Goal: Navigation & Orientation: Understand site structure

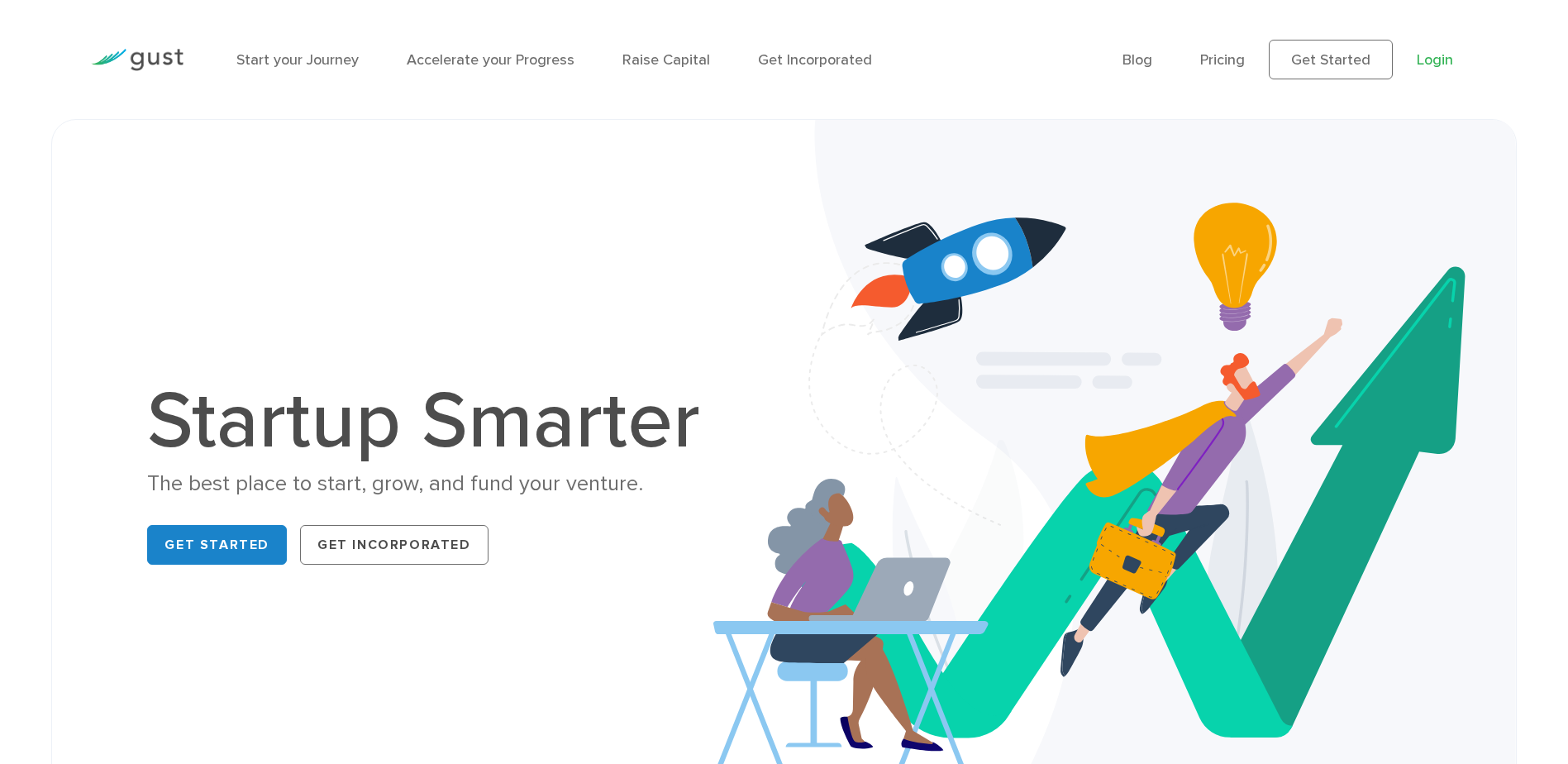
click at [1431, 59] on link "Login" at bounding box center [1435, 60] width 37 height 17
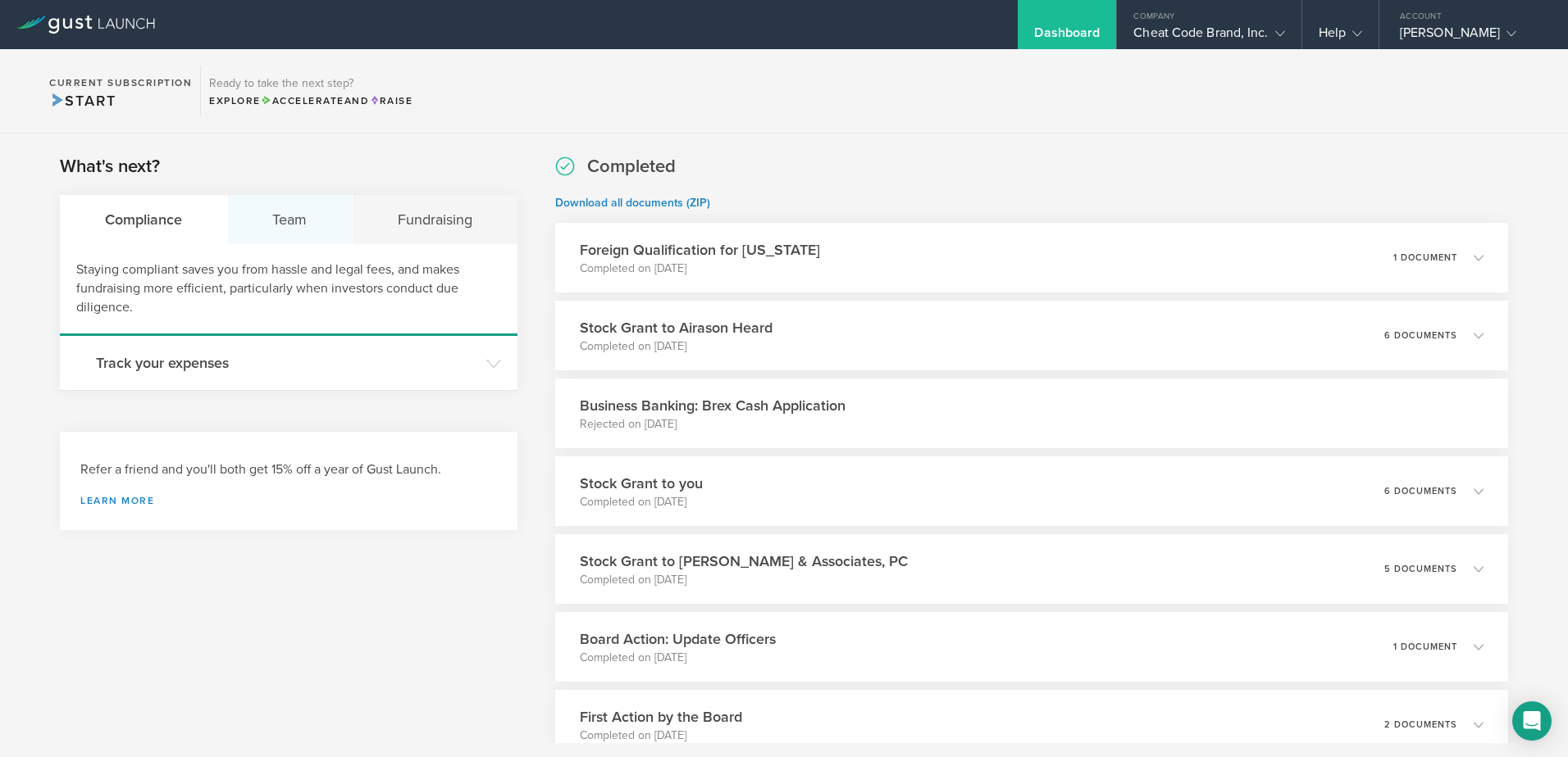
click at [260, 230] on div "Team" at bounding box center [290, 220] width 125 height 49
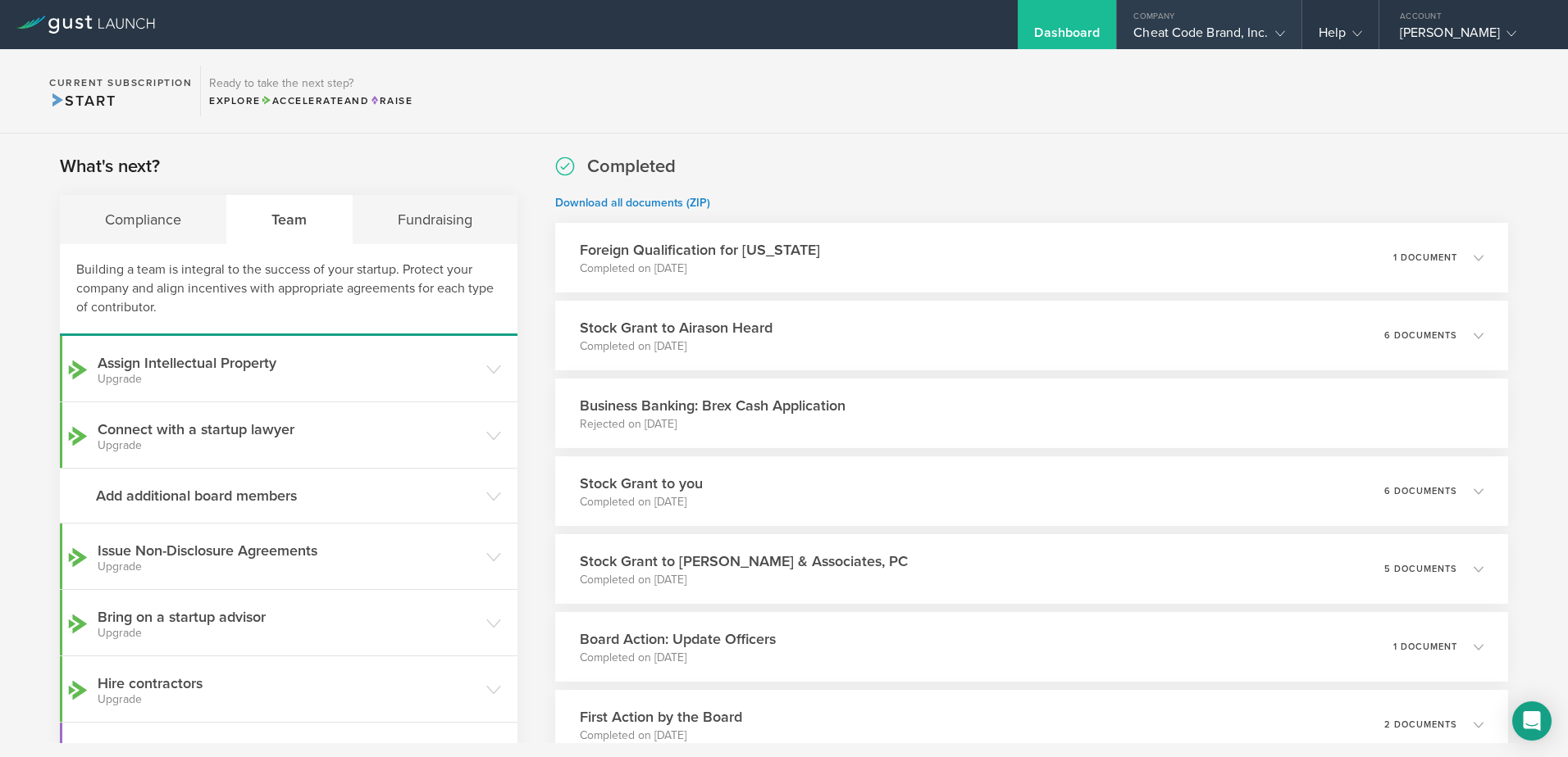
click at [1275, 34] on icon at bounding box center [1280, 34] width 10 height 10
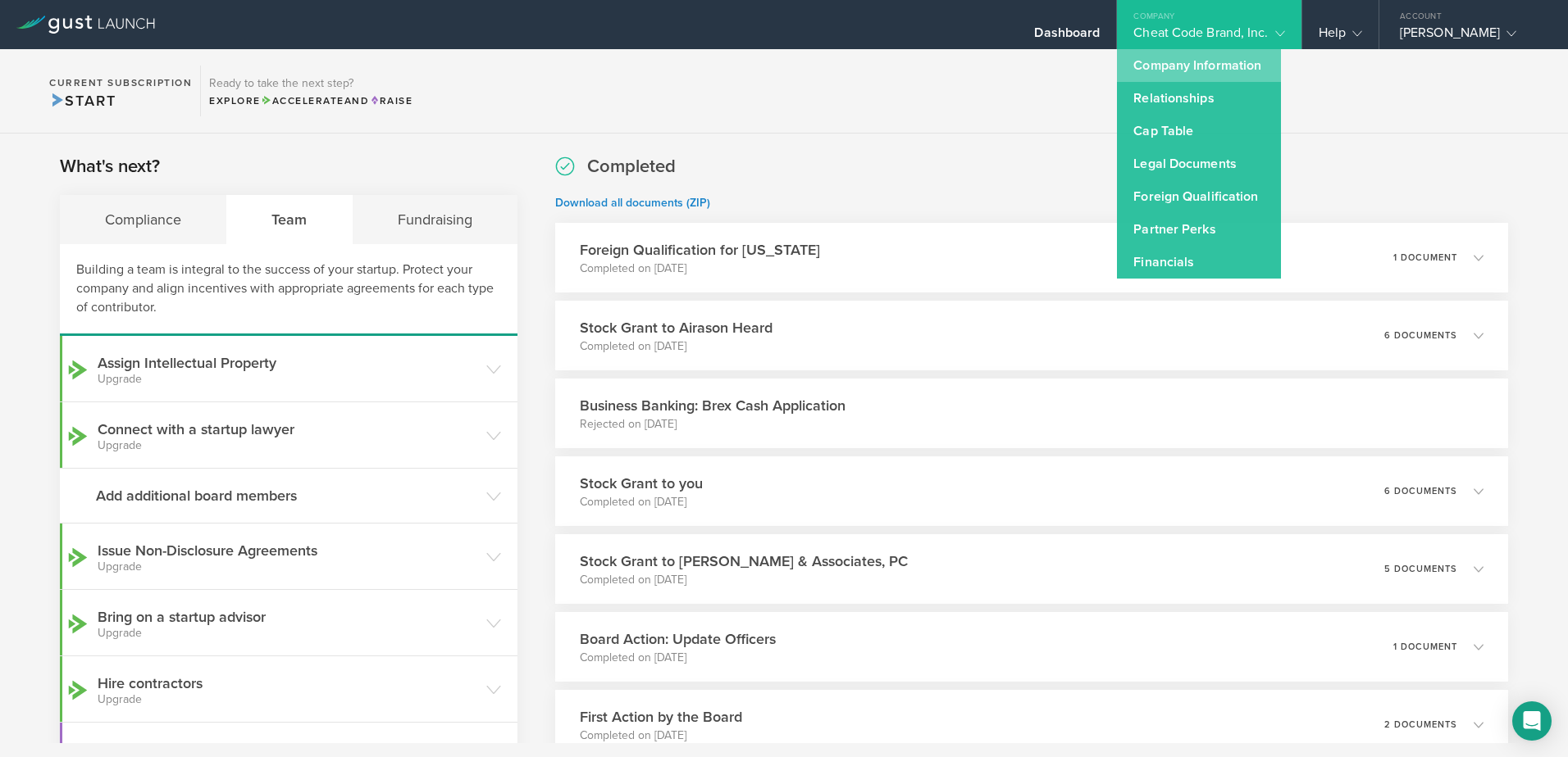
click at [1205, 61] on link "Company Information" at bounding box center [1198, 65] width 164 height 33
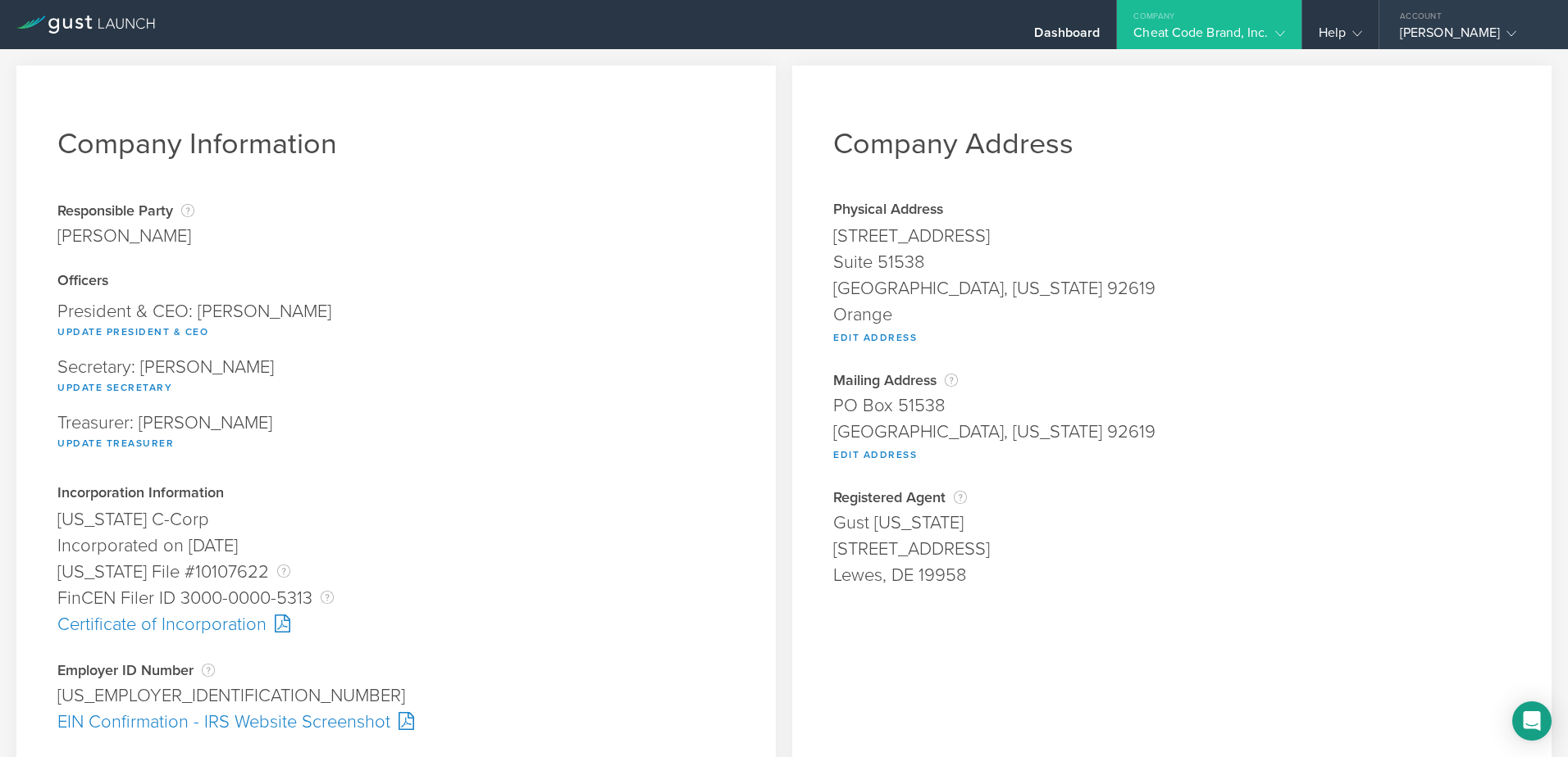
click at [1516, 39] on gust-icon at bounding box center [1508, 33] width 17 height 17
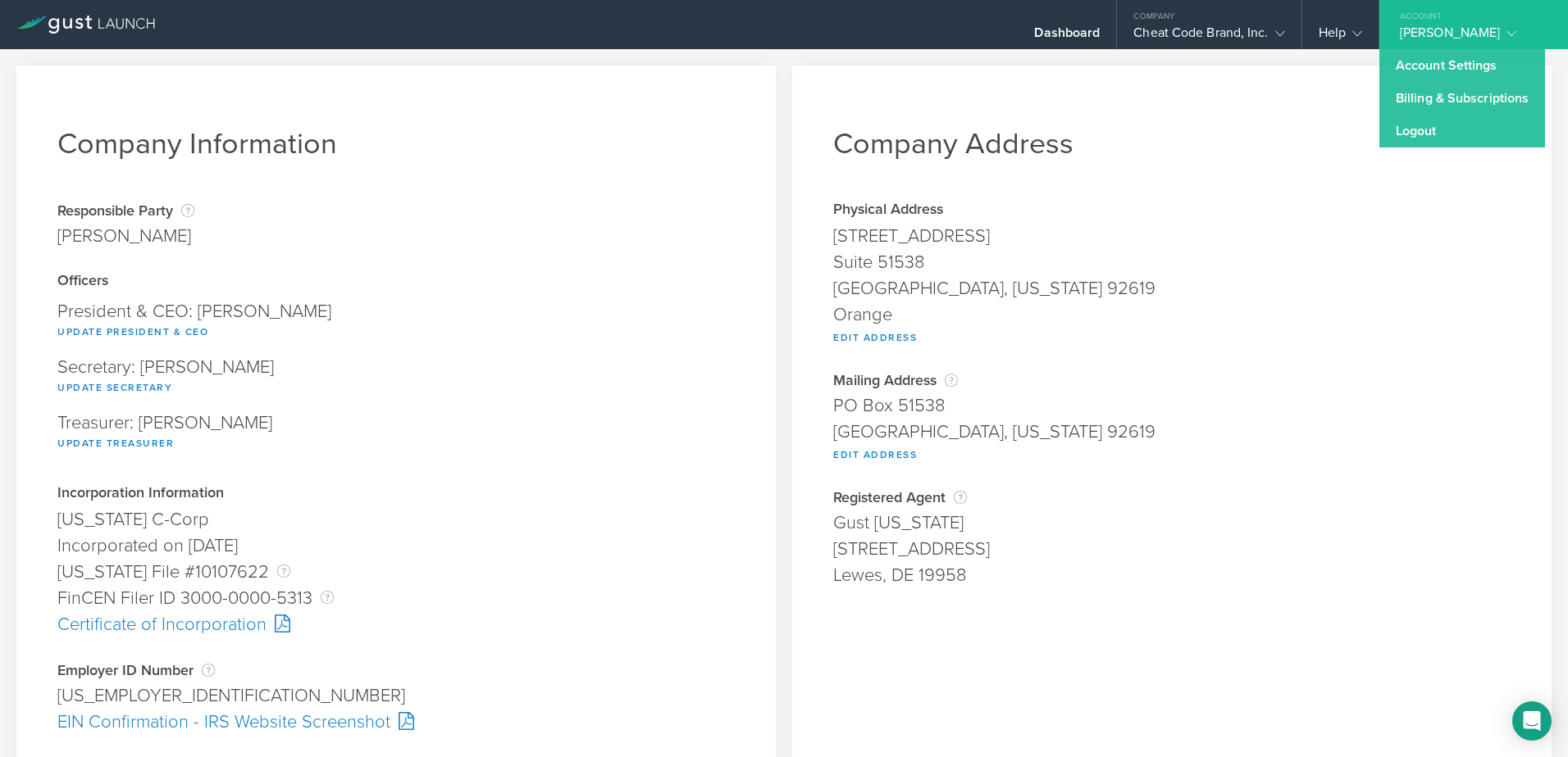
click at [1516, 39] on gust-icon at bounding box center [1508, 33] width 17 height 17
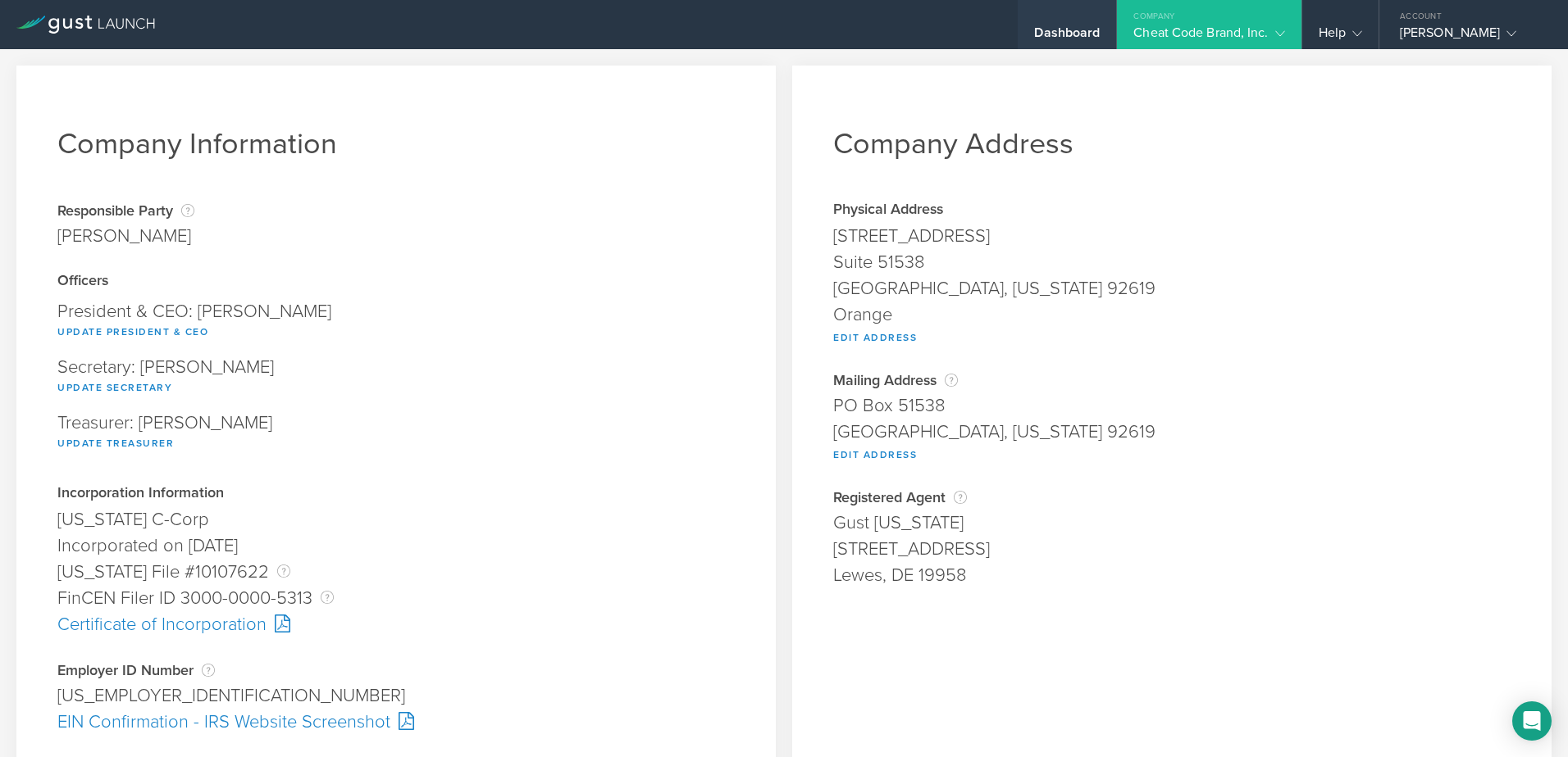
click at [1082, 33] on div "Dashboard" at bounding box center [1066, 36] width 66 height 25
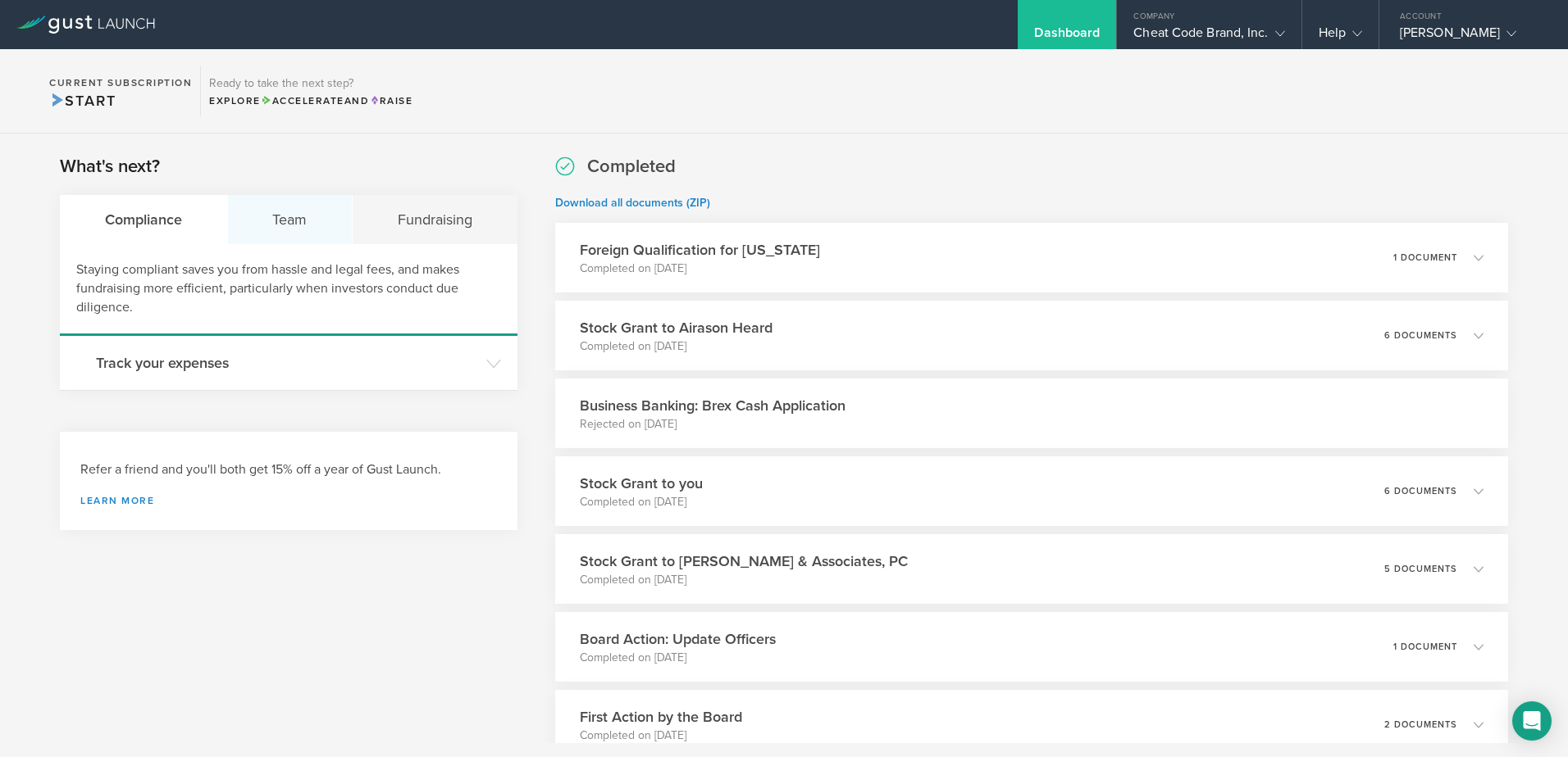
click at [284, 220] on div "Team" at bounding box center [290, 220] width 125 height 49
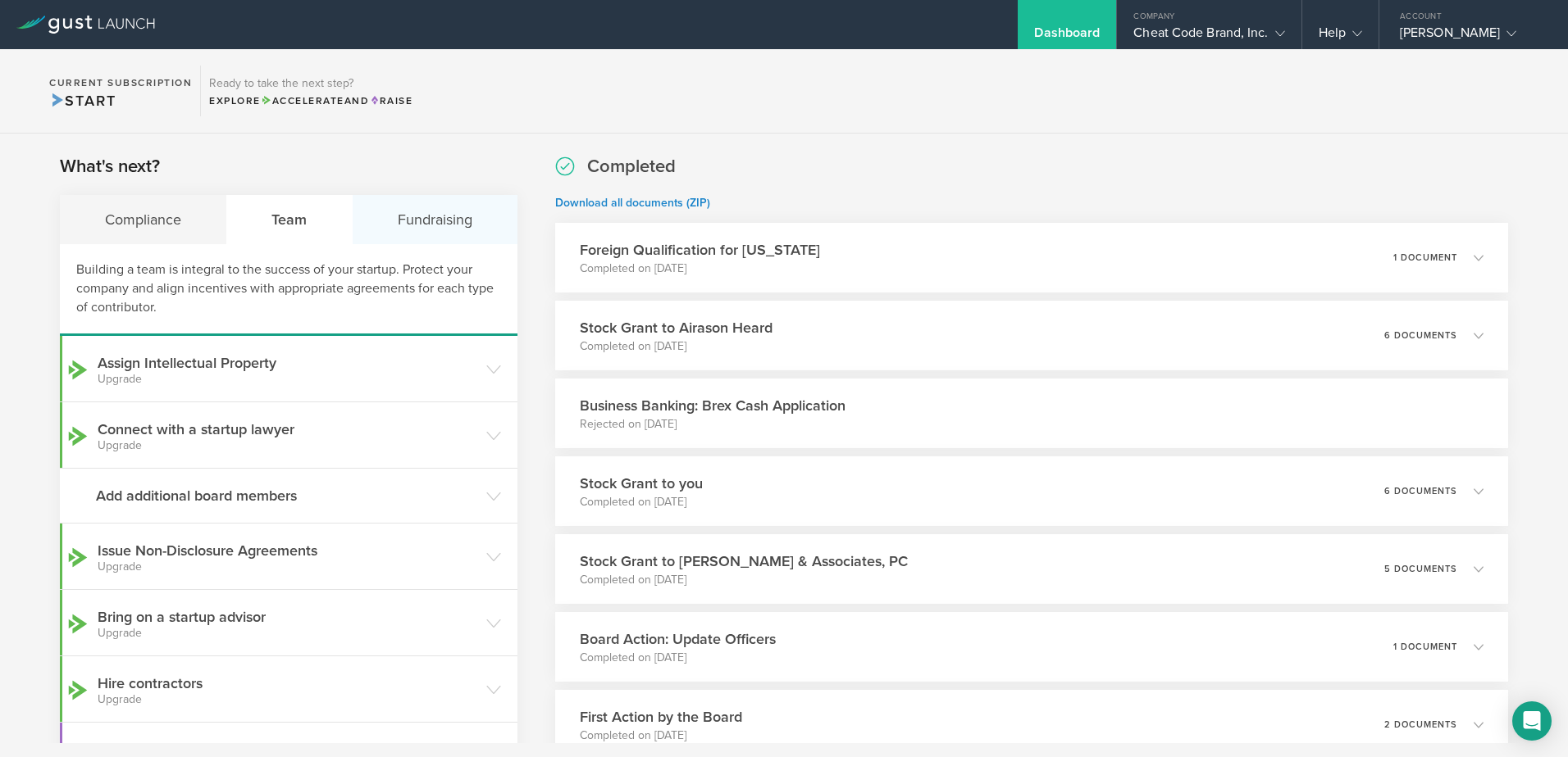
click at [396, 232] on div "Fundraising" at bounding box center [435, 220] width 165 height 49
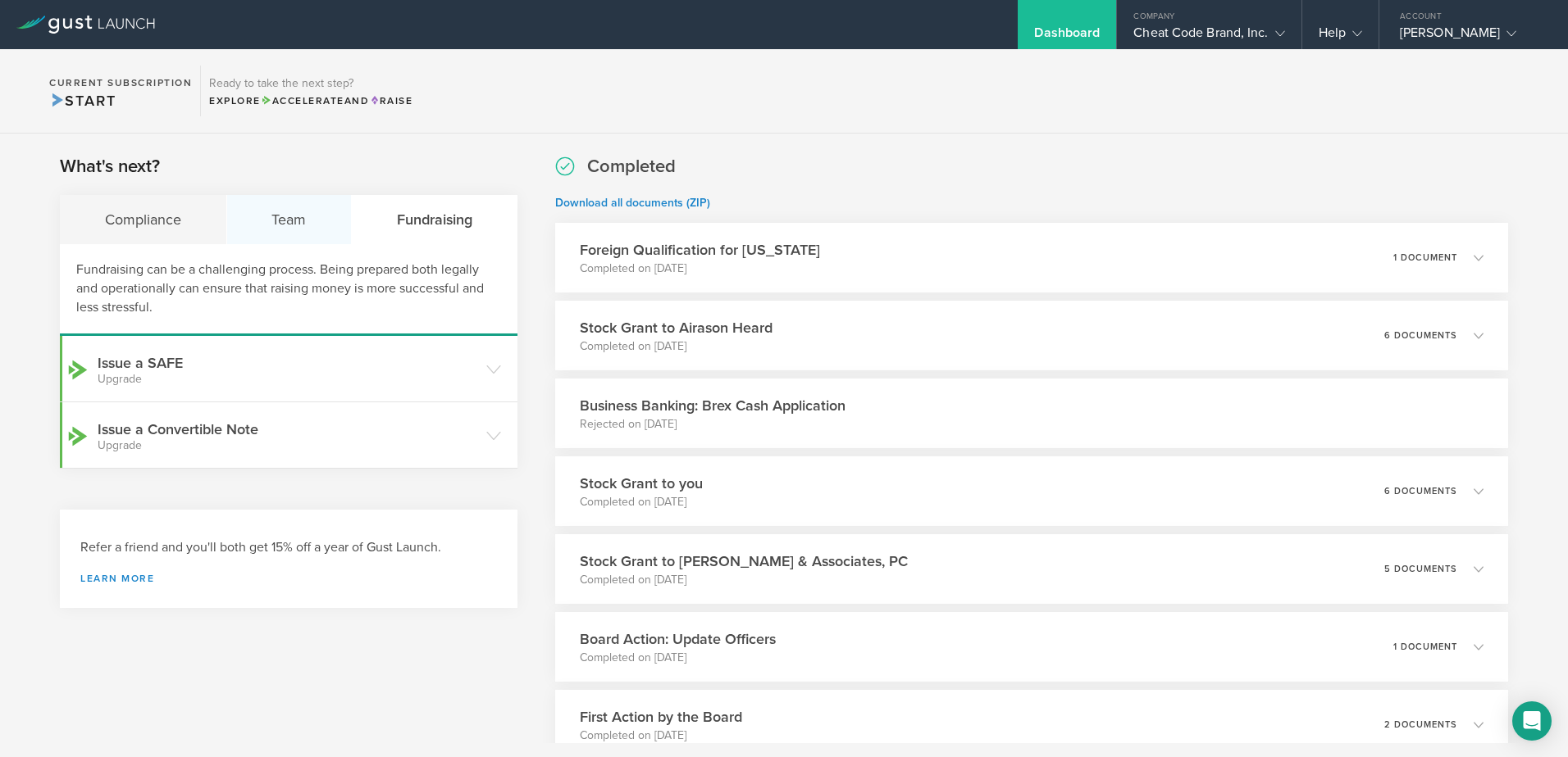
click at [318, 221] on div "Team" at bounding box center [289, 220] width 125 height 49
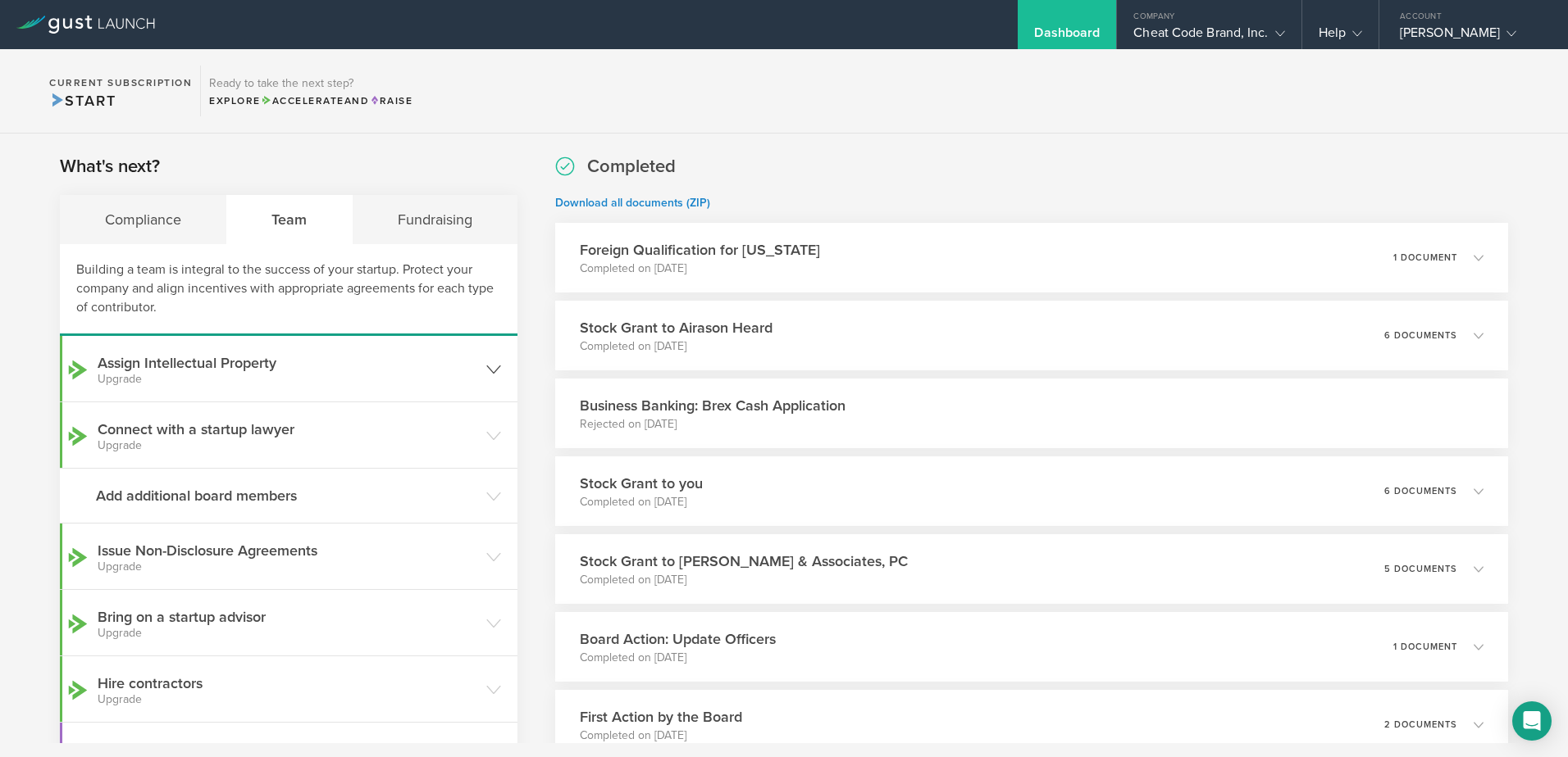
click at [227, 367] on h3 "Assign Intellectual Property Upgrade" at bounding box center [288, 369] width 381 height 33
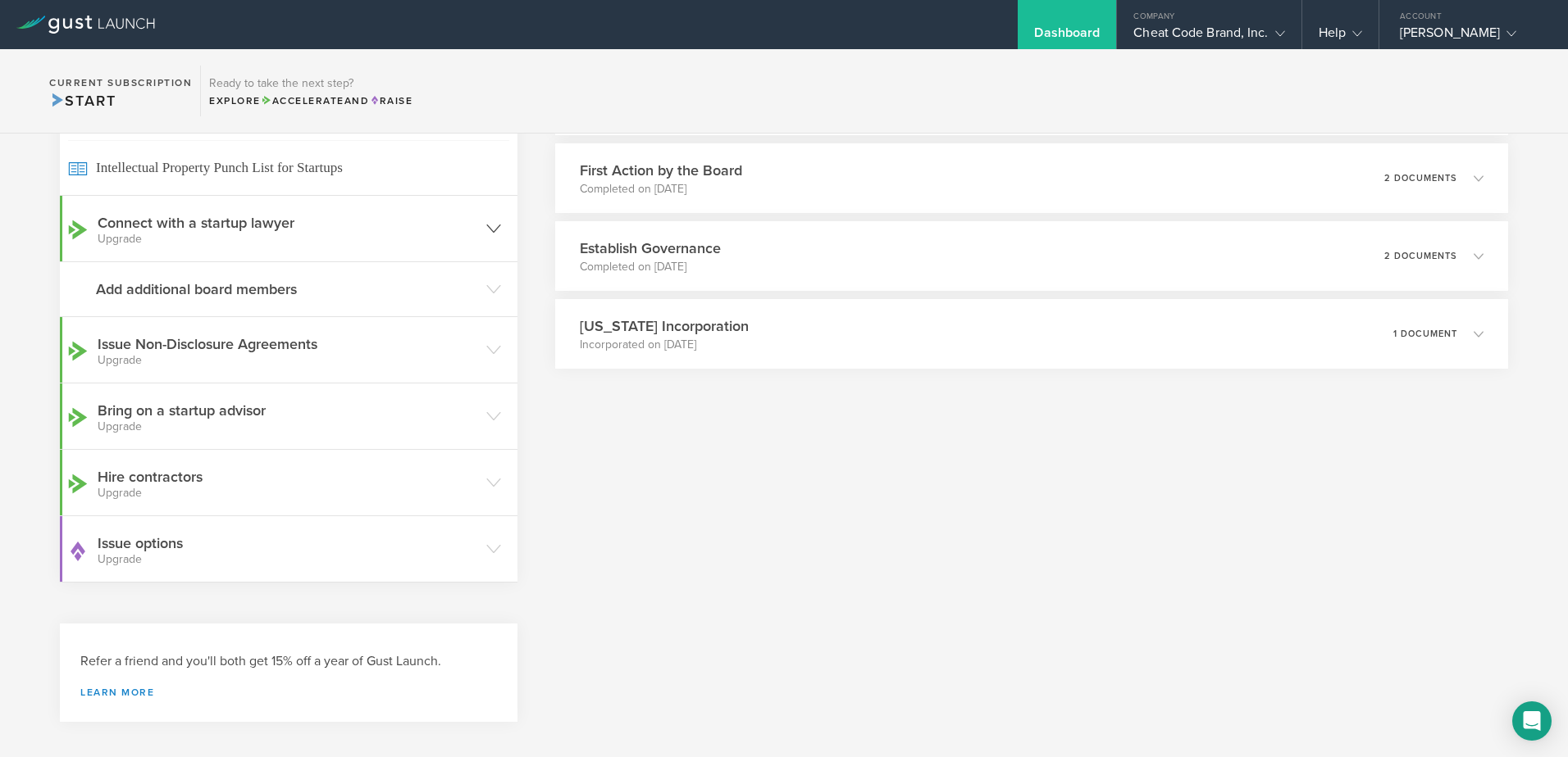
scroll to position [562, 0]
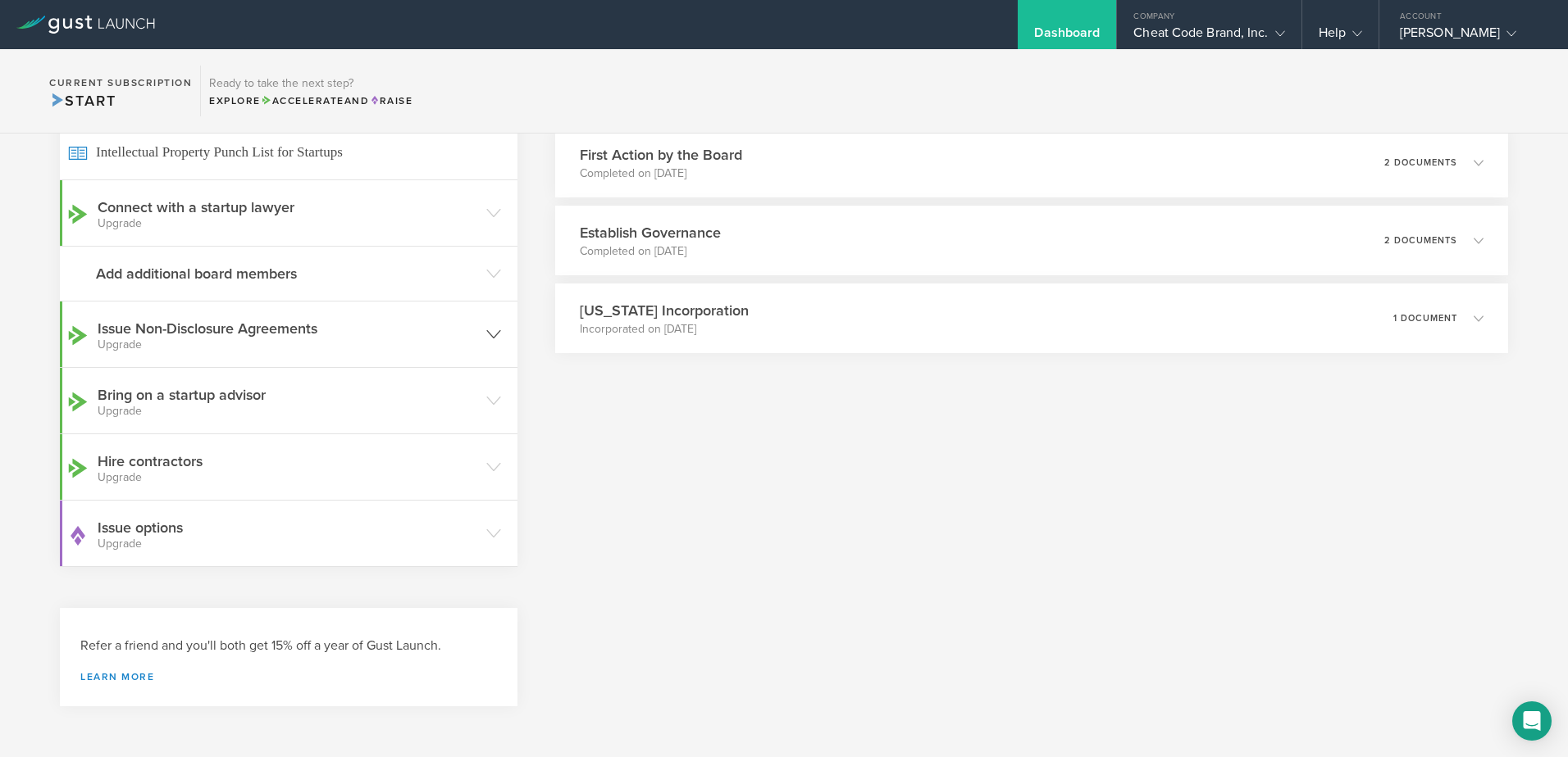
click at [266, 327] on h3 "Issue Non-Disclosure Agreements Upgrade" at bounding box center [288, 334] width 381 height 33
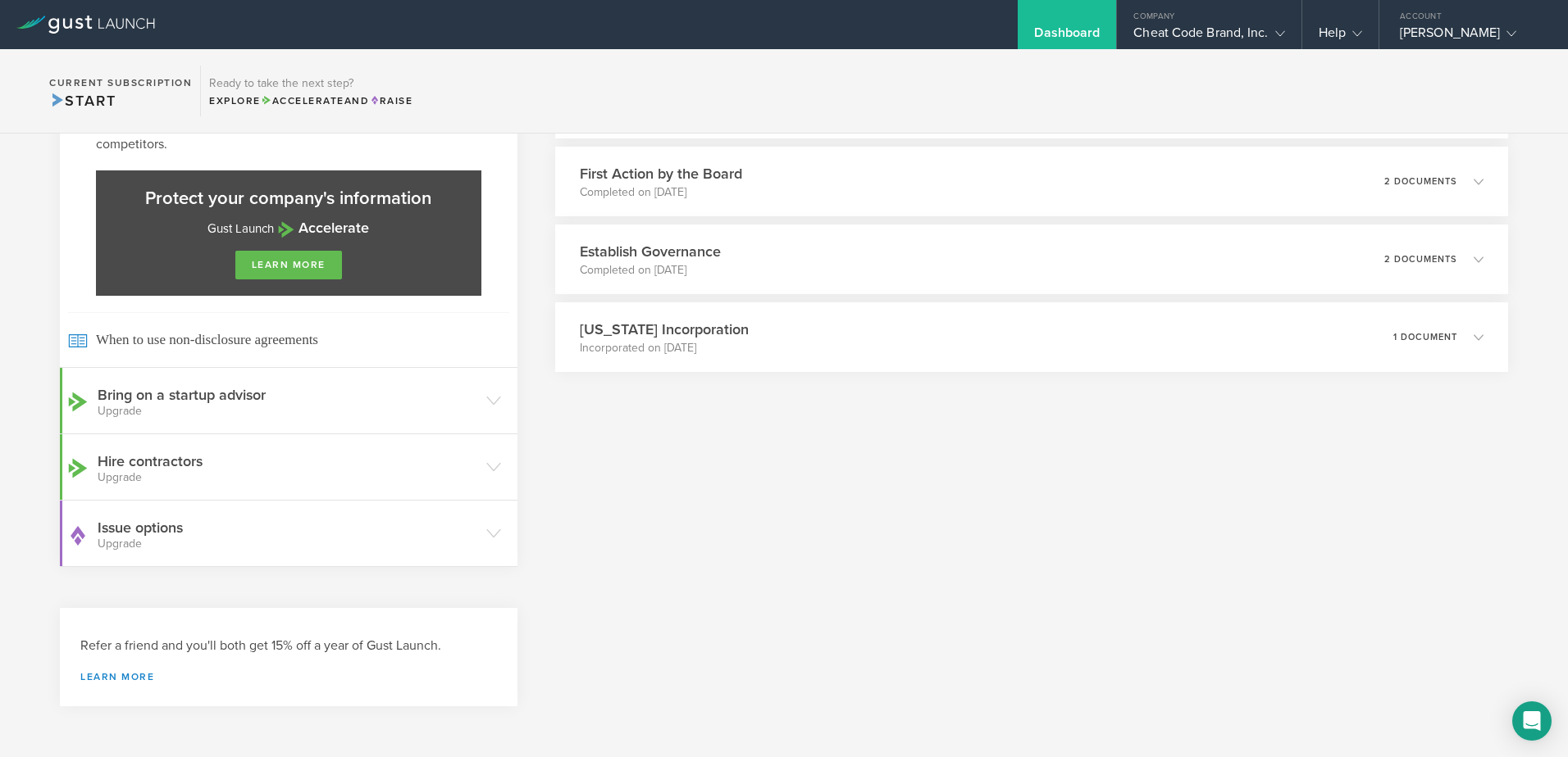
scroll to position [543, 0]
click at [277, 394] on h3 "Bring on a startup advisor Upgrade" at bounding box center [288, 400] width 381 height 33
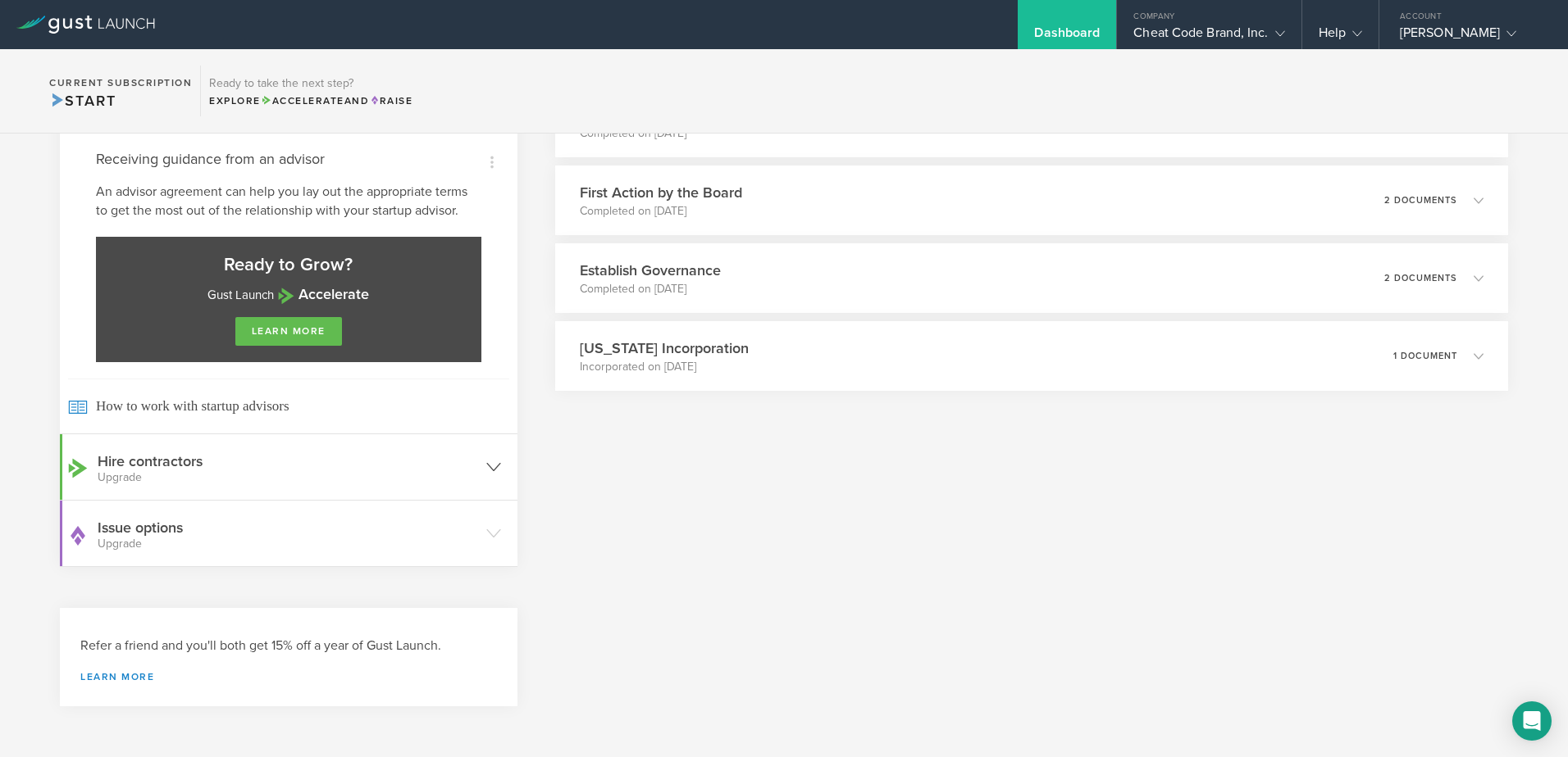
scroll to position [0, 0]
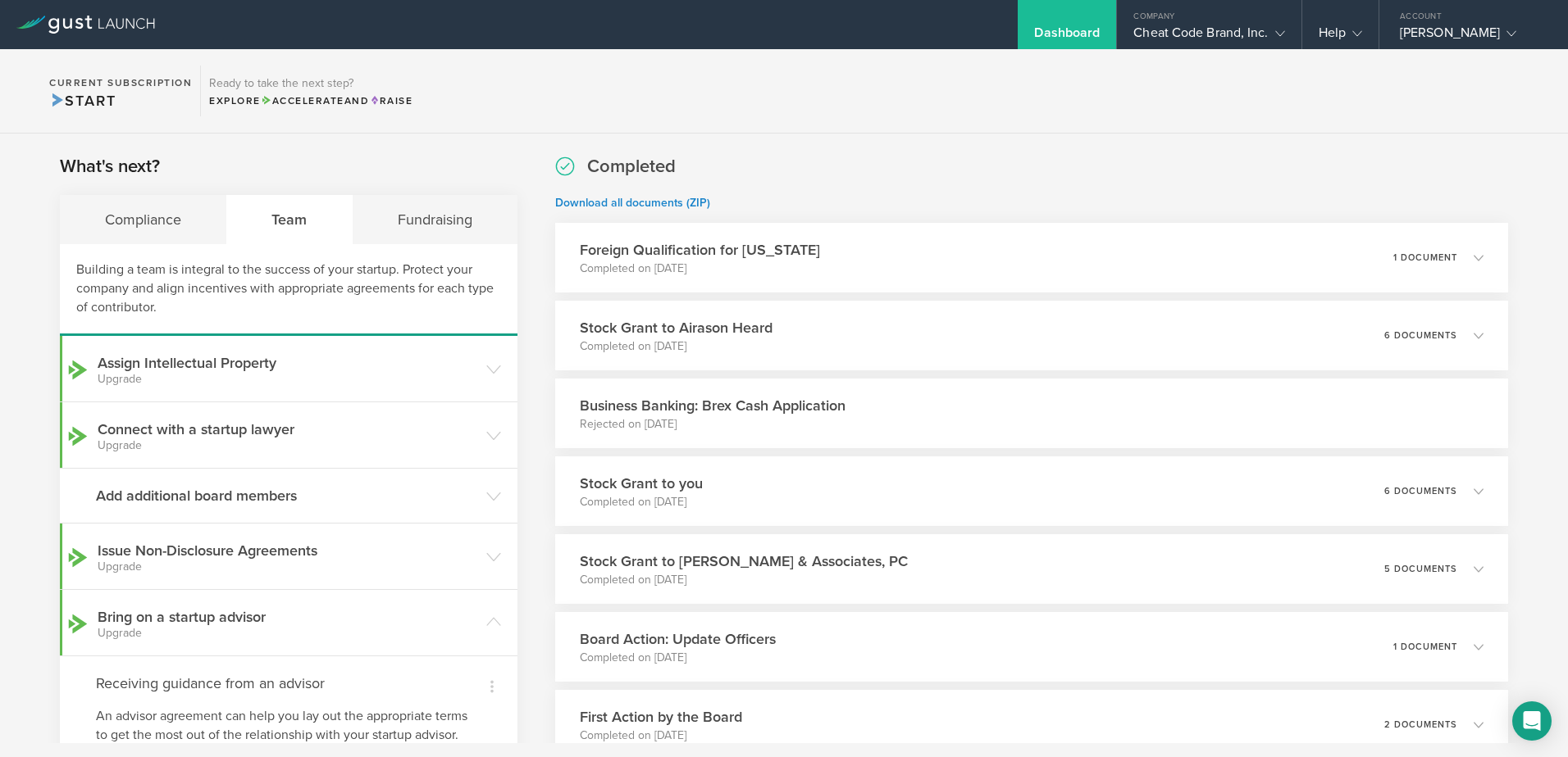
click at [100, 29] on icon at bounding box center [86, 25] width 139 height 18
